Goal: Navigation & Orientation: Find specific page/section

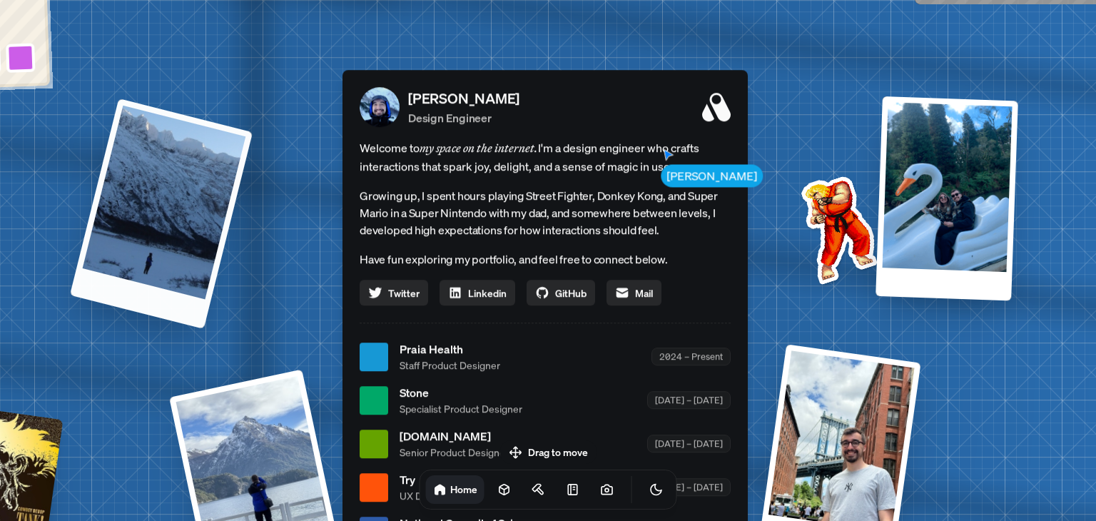
drag, startPoint x: 131, startPoint y: 273, endPoint x: 217, endPoint y: 277, distance: 85.7
click at [214, 276] on div at bounding box center [161, 213] width 183 height 230
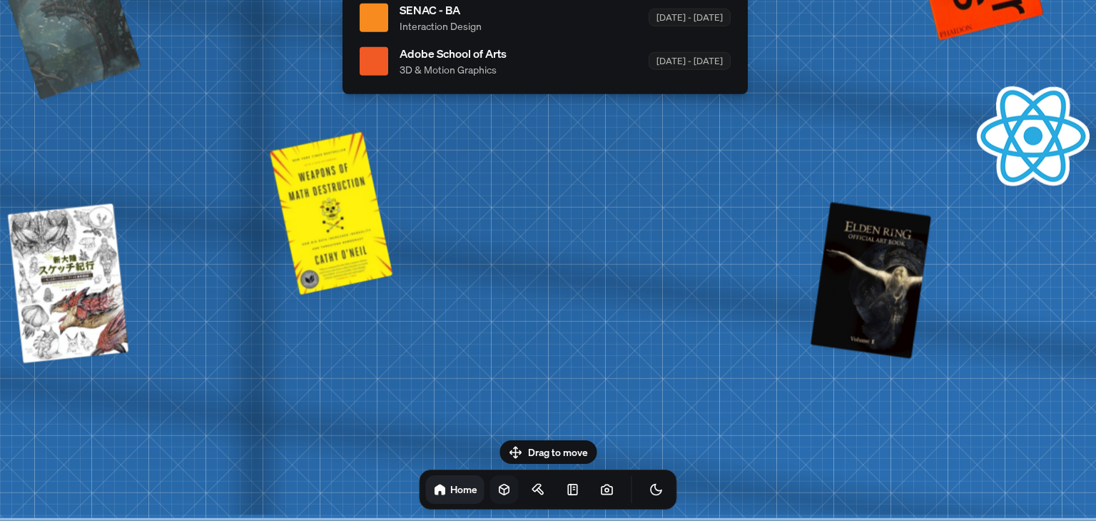
click at [497, 491] on icon at bounding box center [504, 489] width 14 height 14
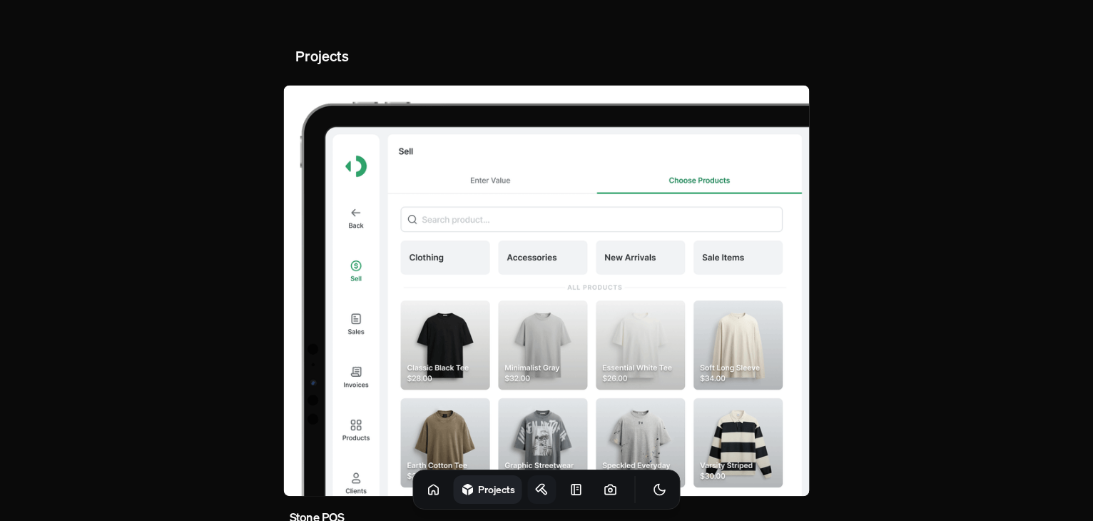
click at [535, 490] on icon at bounding box center [542, 489] width 14 height 14
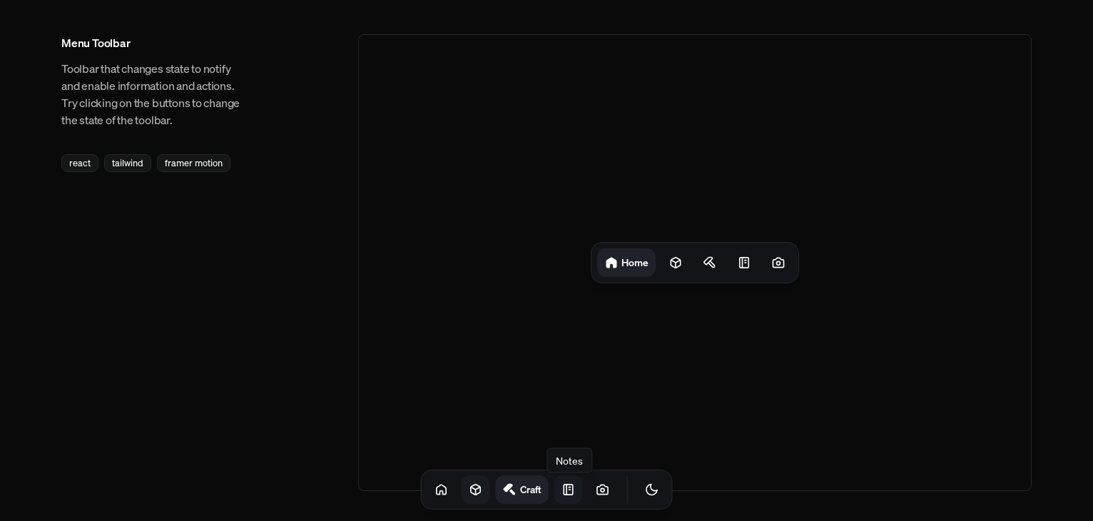
click at [561, 492] on icon at bounding box center [568, 489] width 14 height 14
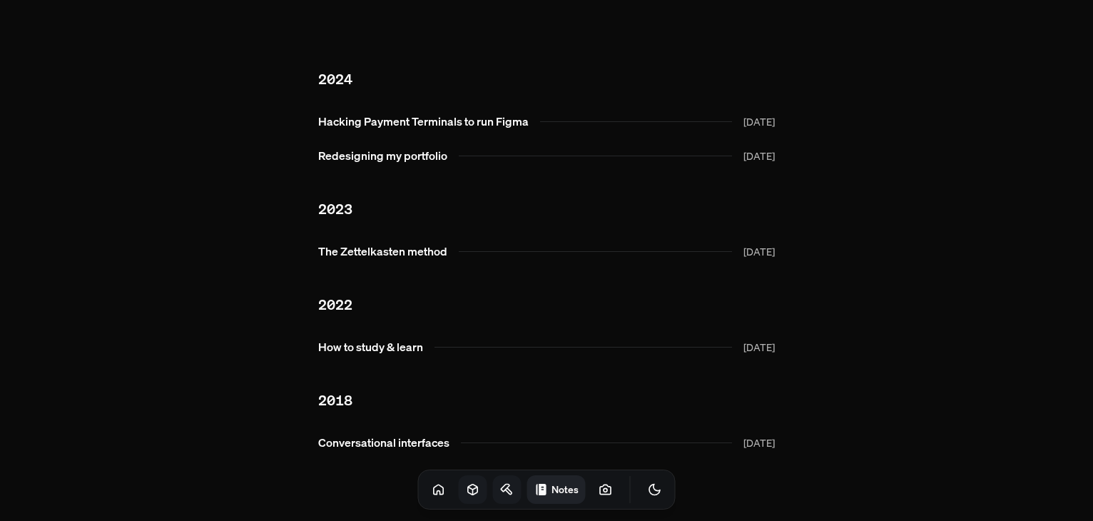
click at [505, 490] on icon at bounding box center [508, 491] width 6 height 6
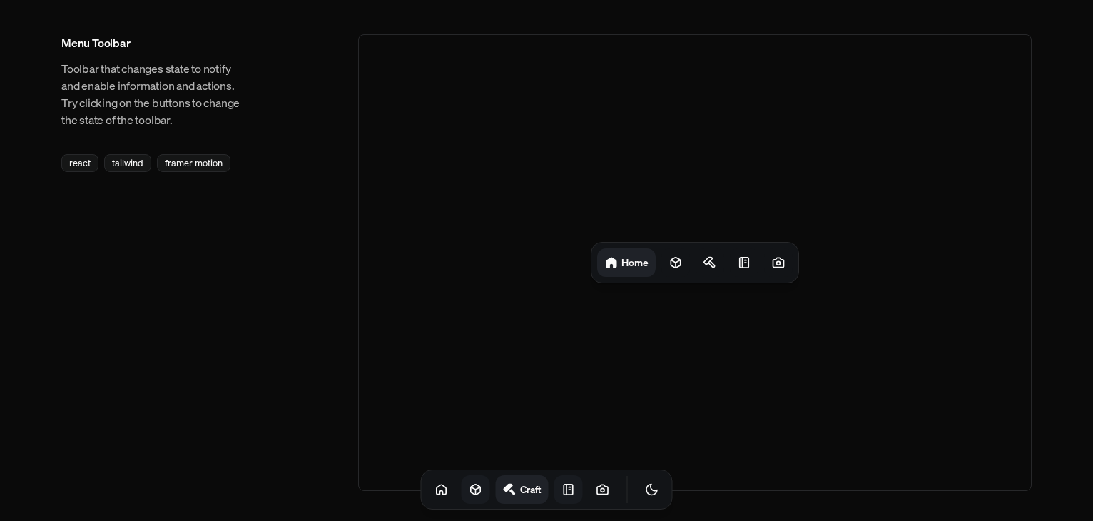
click at [659, 262] on div "Home" at bounding box center [694, 263] width 207 height 40
click at [671, 262] on icon at bounding box center [675, 263] width 9 height 11
click at [716, 263] on icon at bounding box center [715, 262] width 14 height 14
click at [554, 498] on link at bounding box center [568, 489] width 29 height 29
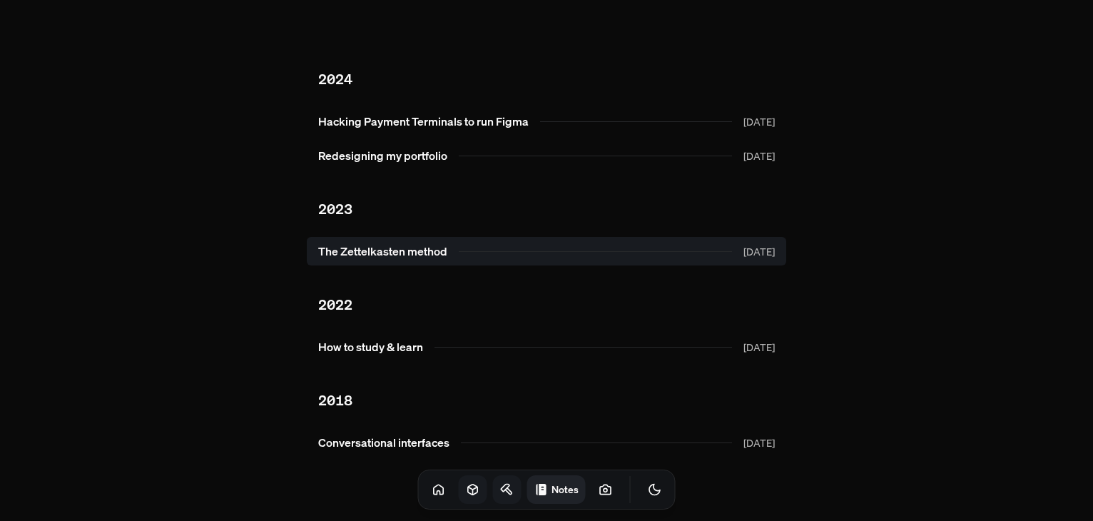
click at [409, 263] on link "The Zettelkasten method [DATE]" at bounding box center [546, 251] width 479 height 29
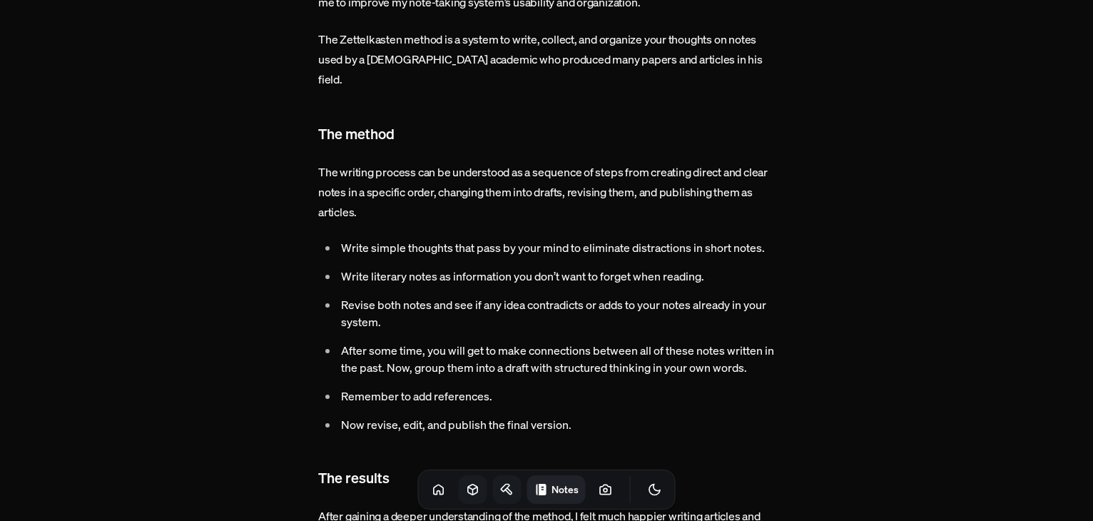
scroll to position [379, 0]
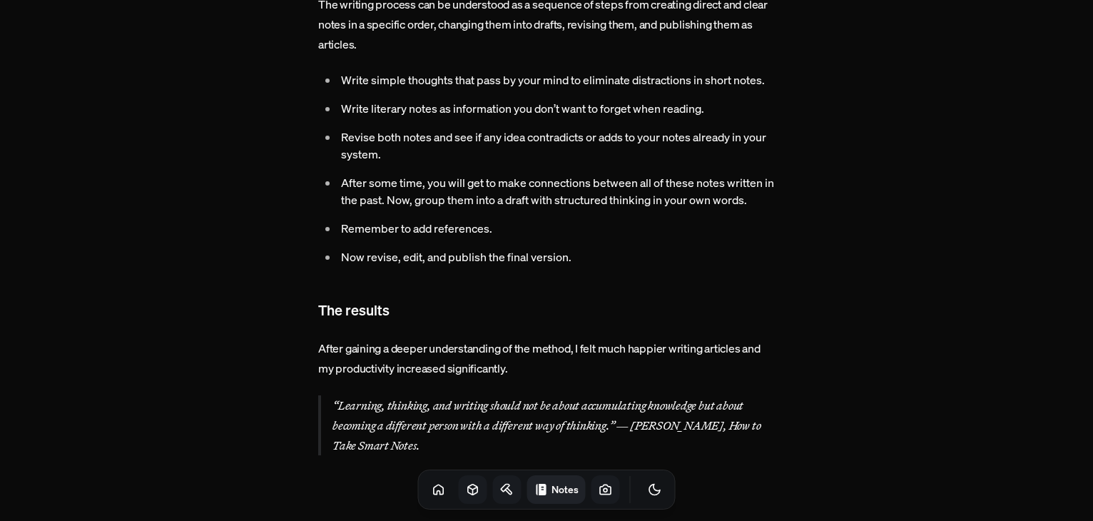
click at [598, 491] on icon at bounding box center [605, 489] width 14 height 14
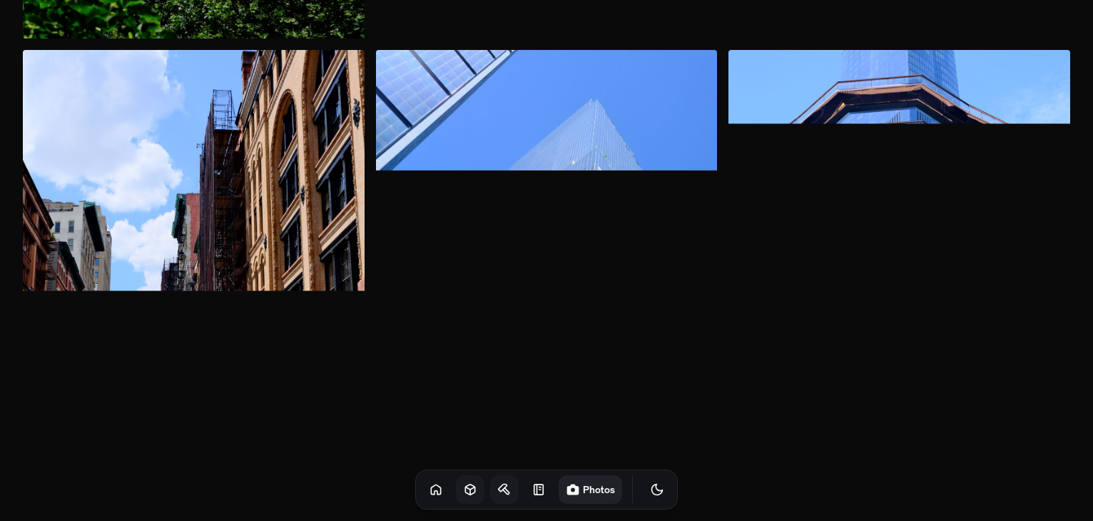
scroll to position [713, 0]
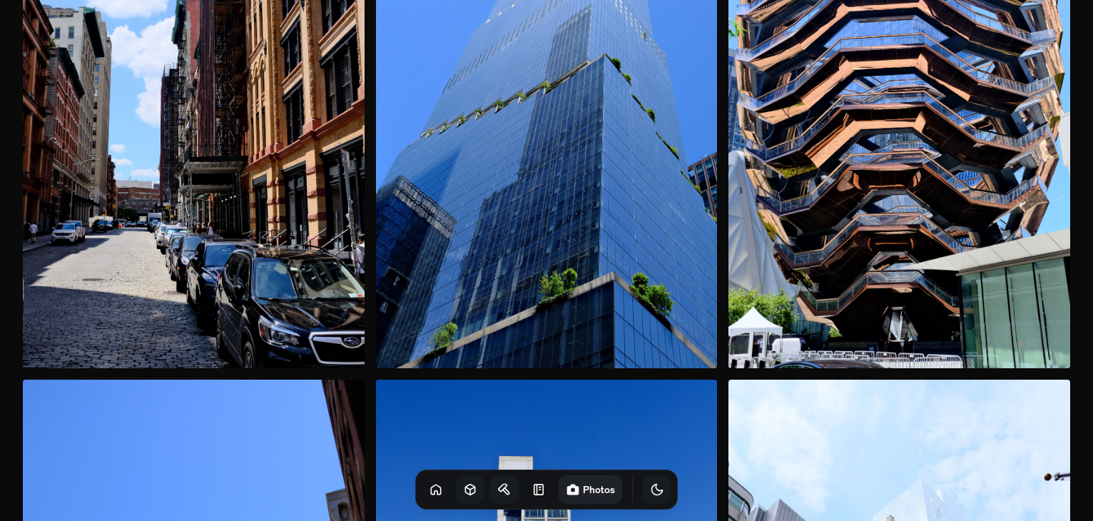
click at [643, 499] on button "Toggle Theme" at bounding box center [657, 489] width 29 height 29
click at [429, 494] on icon at bounding box center [436, 489] width 14 height 14
